Goal: Find specific fact

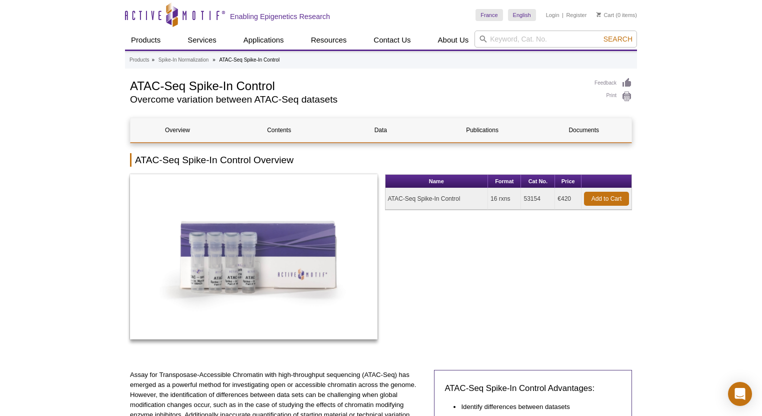
click at [528, 197] on td "53154" at bounding box center [538, 199] width 34 height 22
click at [418, 197] on td "ATAC-Seq Spike-In Control" at bounding box center [437, 199] width 103 height 22
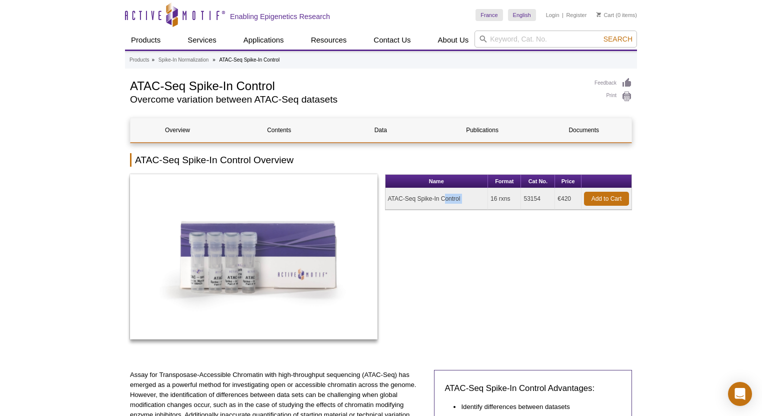
click at [418, 197] on td "ATAC-Seq Spike-In Control" at bounding box center [437, 199] width 103 height 22
copy tr "ATAC-Seq Spike-In Control"
click at [536, 199] on td "53154" at bounding box center [538, 199] width 34 height 22
copy td "53154"
